Goal: Information Seeking & Learning: Learn about a topic

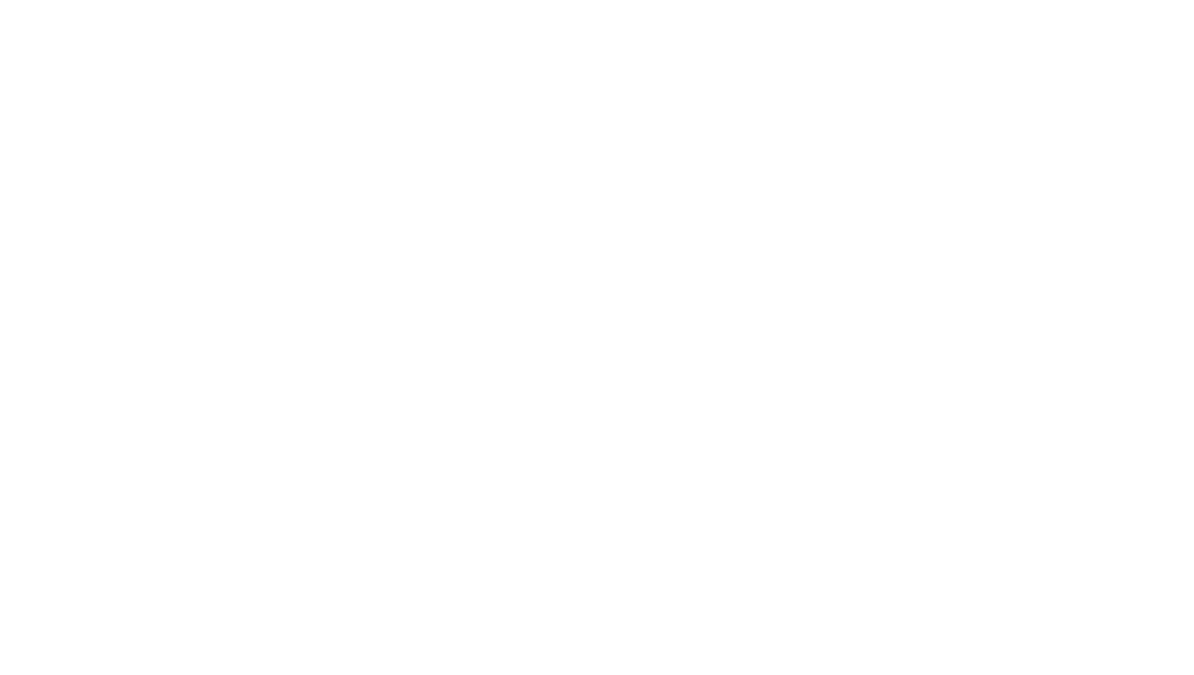
select select "+351"
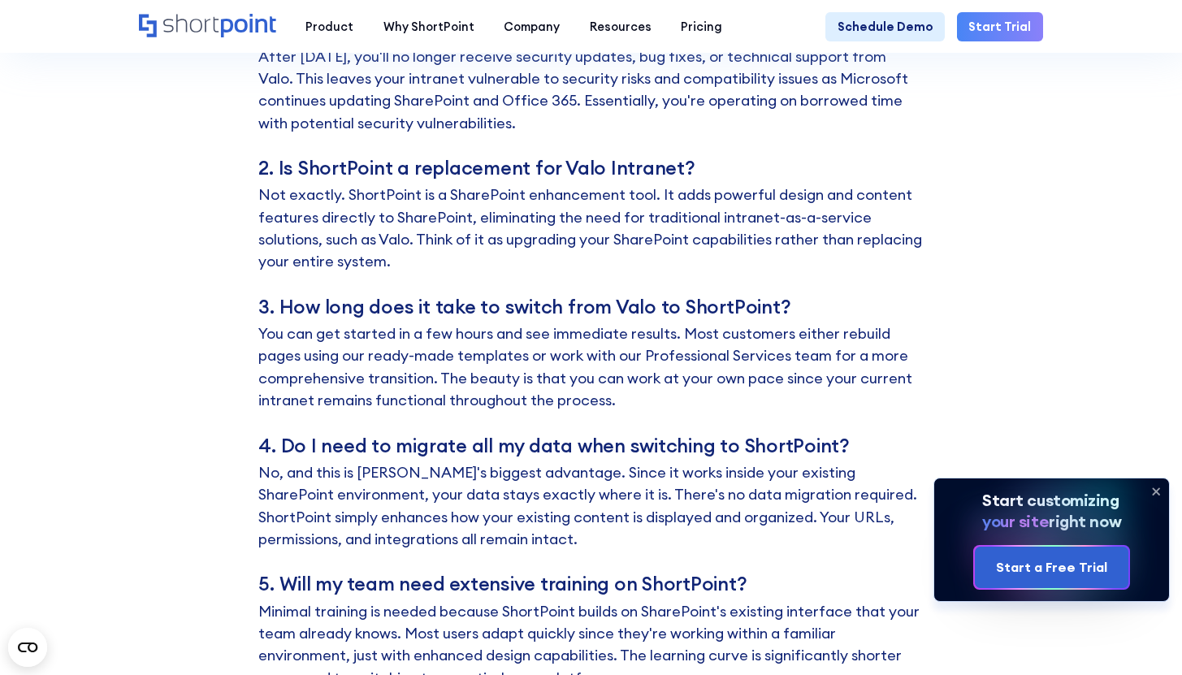
scroll to position [9705, 0]
